Goal: Task Accomplishment & Management: Manage account settings

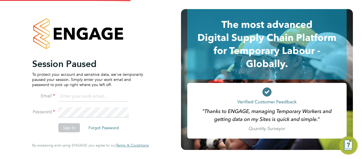
type input "carl.hart@apleona.com"
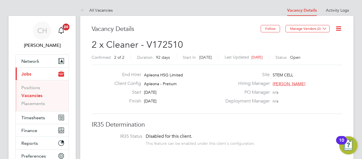
click at [165, 106] on div "Finish 08 Sep 2025" at bounding box center [166, 102] width 112 height 9
click at [31, 95] on link "Vacancies" at bounding box center [31, 95] width 21 height 5
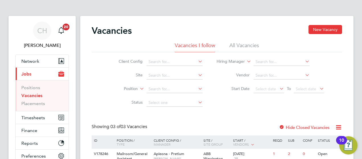
click at [102, 103] on div "Client Config Site Position Status Hiring Manager Vendor Start Date Select date…" at bounding box center [217, 80] width 250 height 57
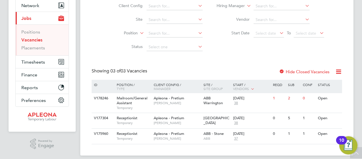
scroll to position [57, 0]
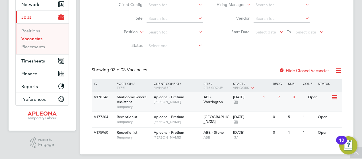
click at [124, 95] on div "Mailroom/General Assistant Temporary" at bounding box center [132, 102] width 40 height 20
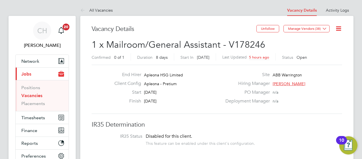
click at [283, 83] on span "[PERSON_NAME]" at bounding box center [289, 83] width 33 height 5
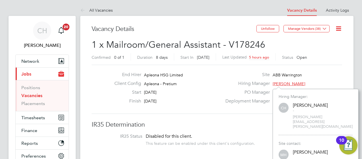
click at [283, 83] on span "[PERSON_NAME]" at bounding box center [289, 83] width 33 height 5
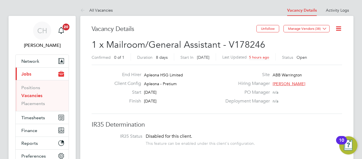
click at [337, 31] on icon at bounding box center [338, 28] width 7 height 7
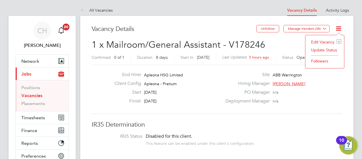
click at [325, 43] on li "Edit Vacancy e" at bounding box center [324, 42] width 33 height 8
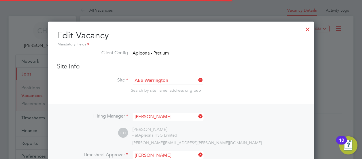
scroll to position [17, 40]
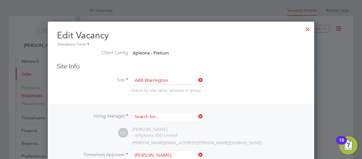
click at [172, 115] on input at bounding box center [168, 117] width 70 height 8
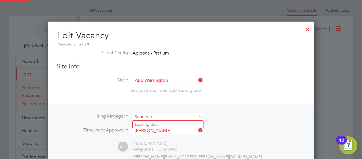
scroll to position [701, 266]
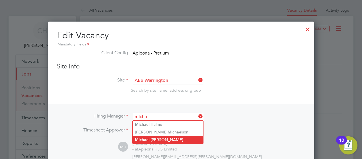
click at [159, 136] on li "Micha el [PERSON_NAME]" at bounding box center [168, 140] width 71 height 8
type input "[PERSON_NAME]"
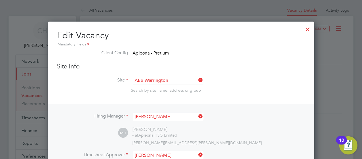
click at [269, 127] on div "MH [PERSON_NAME] - at Apleona HSG Limited [PERSON_NAME][EMAIL_ADDRESS][PERSON_N…" at bounding box center [211, 136] width 187 height 19
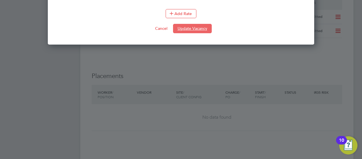
click at [201, 25] on button "Update Vacancy" at bounding box center [192, 28] width 39 height 9
